Goal: Information Seeking & Learning: Learn about a topic

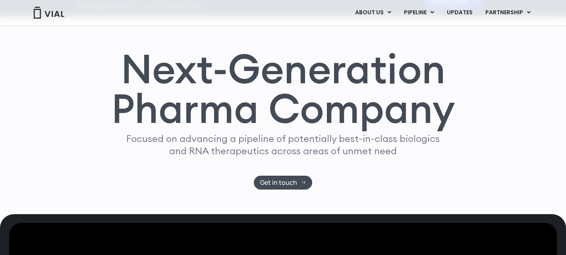
scroll to position [48, 0]
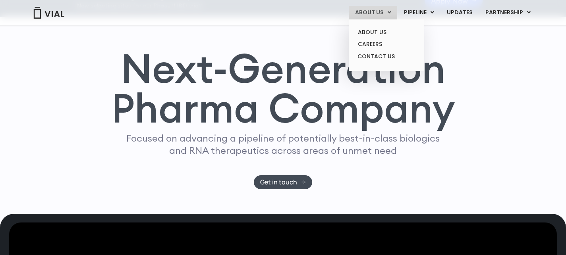
click at [371, 7] on link "ABOUT US" at bounding box center [373, 13] width 48 height 14
click at [369, 31] on link "ABOUT US" at bounding box center [385, 32] width 69 height 12
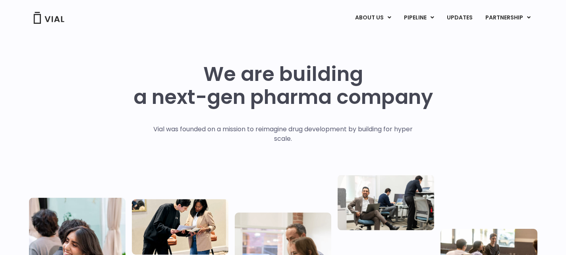
click at [54, 21] on img at bounding box center [49, 18] width 32 height 12
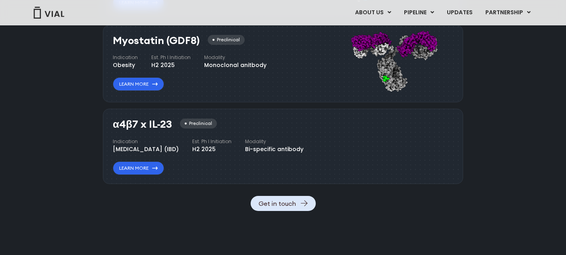
scroll to position [910, 0]
click at [140, 91] on div "Myostatin (GDF8) Preclinical Indication Obesity Est. Ph I Initiation H2 2025 Mo…" at bounding box center [219, 62] width 213 height 63
click at [149, 86] on link "Learn More" at bounding box center [138, 84] width 51 height 14
